Goal: Navigation & Orientation: Find specific page/section

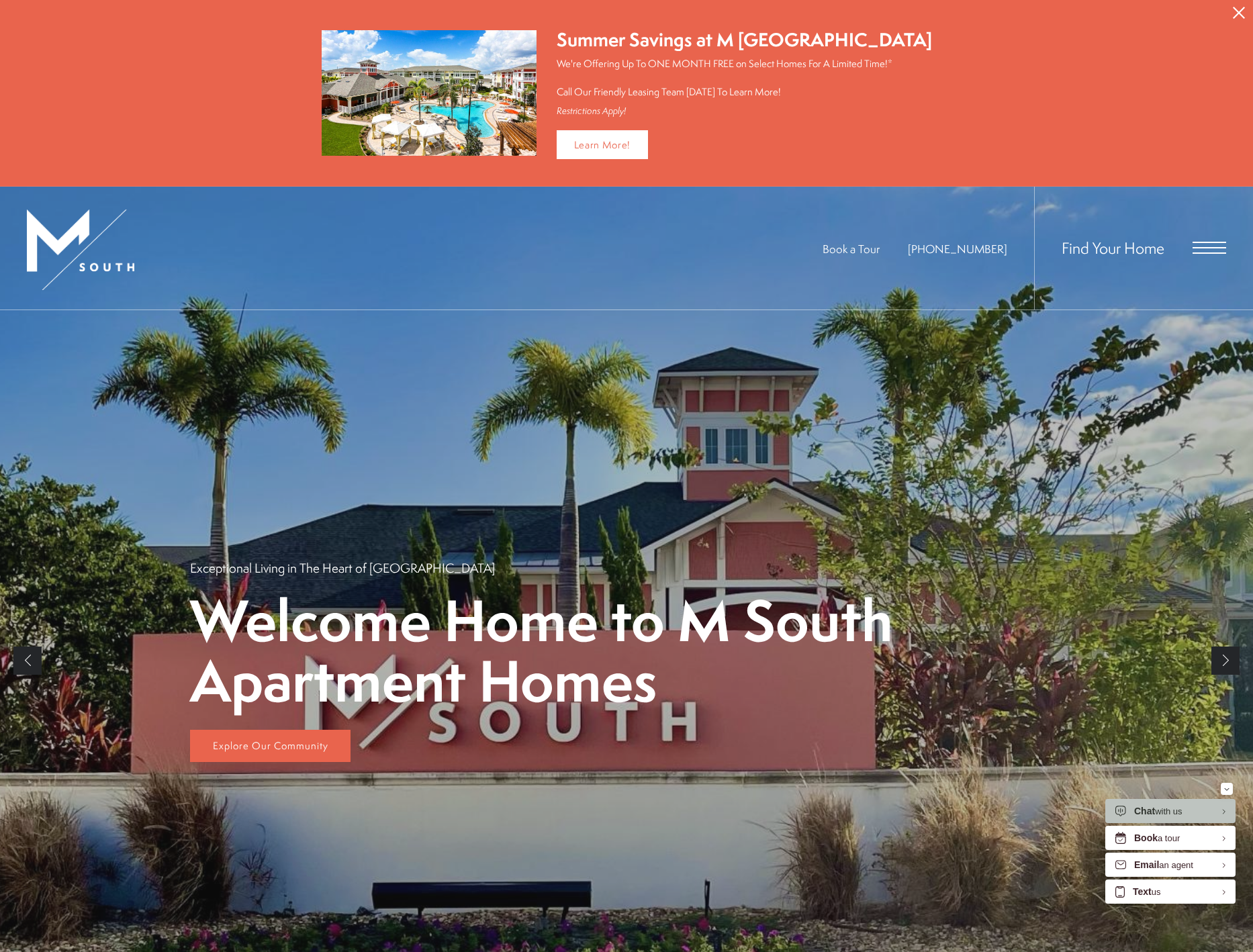
click at [1202, 253] on span "Open Menu" at bounding box center [1210, 253] width 34 height 2
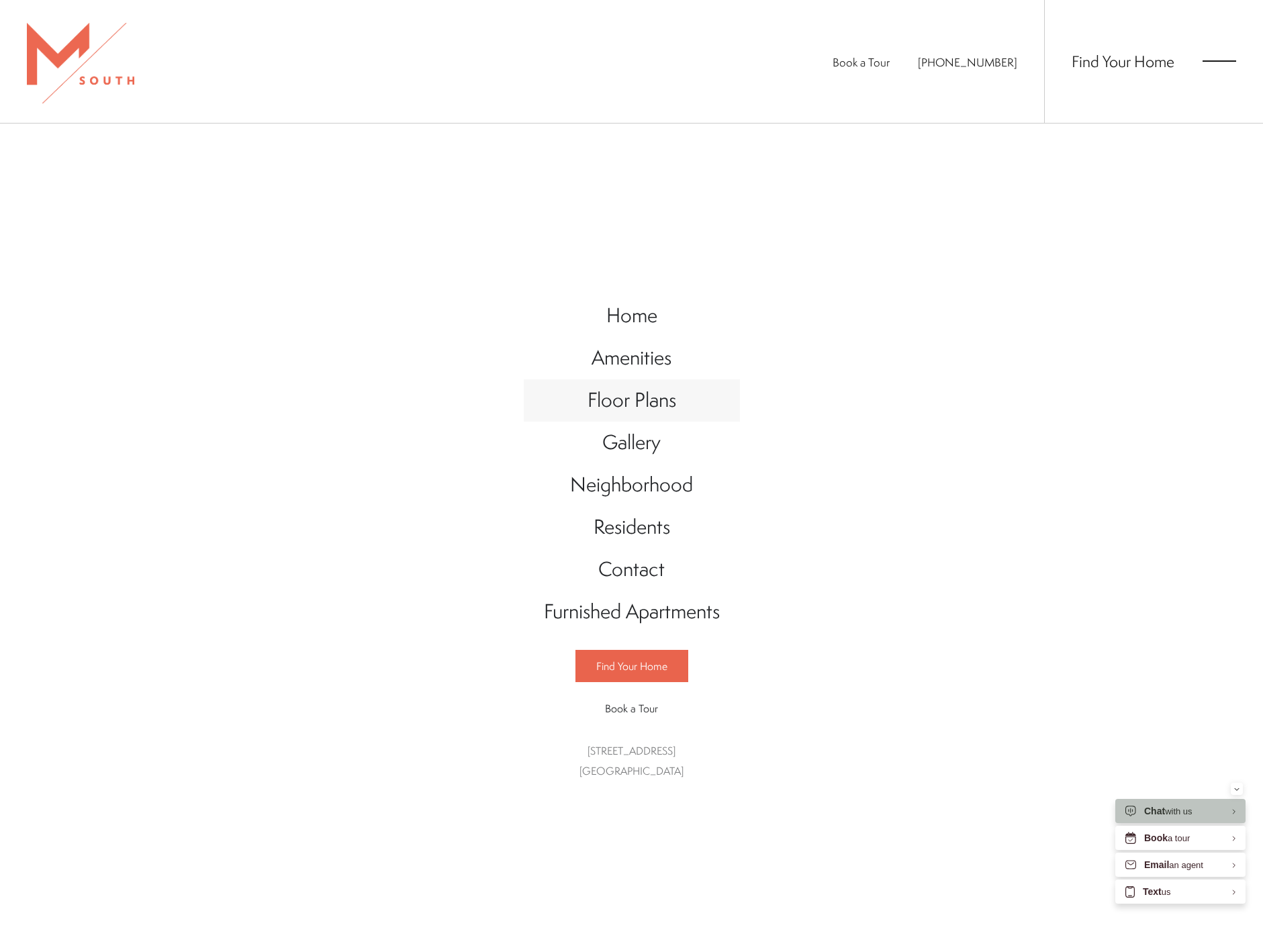
click at [632, 405] on span "Floor Plans" at bounding box center [632, 399] width 88 height 28
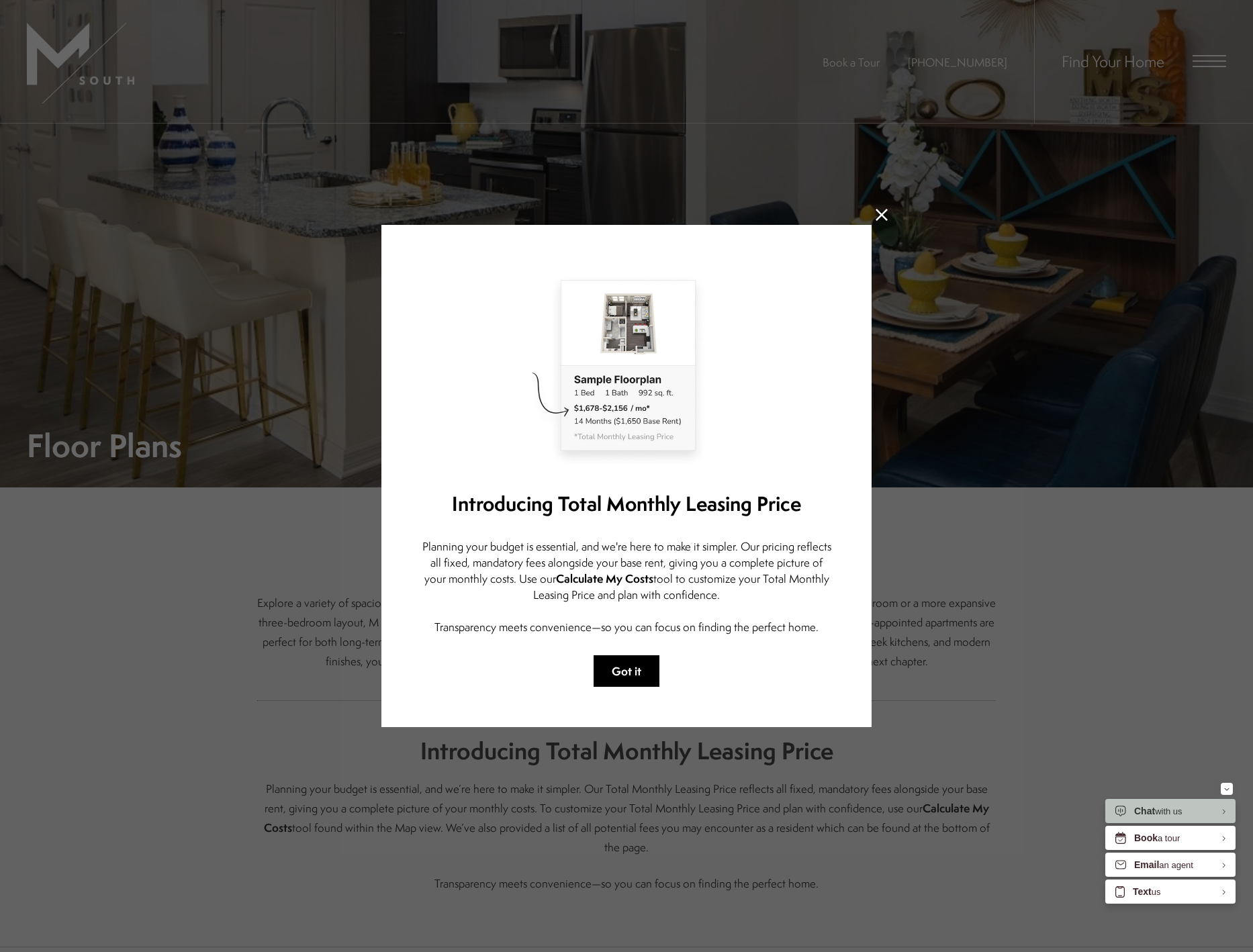
click at [628, 673] on button "Got it" at bounding box center [626, 671] width 66 height 32
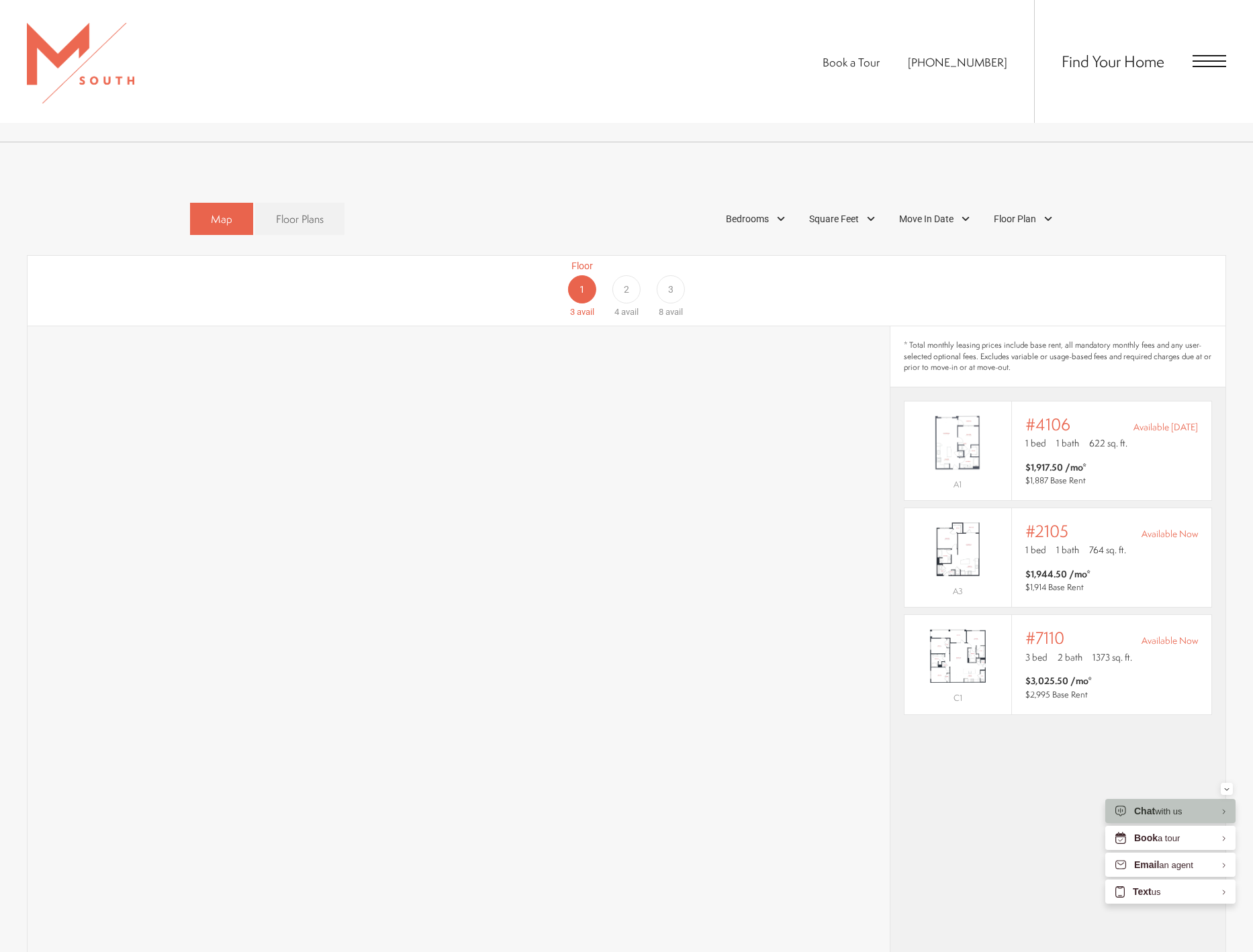
click at [628, 275] on div "2" at bounding box center [627, 290] width 28 height 28
